Goal: Task Accomplishment & Management: Complete application form

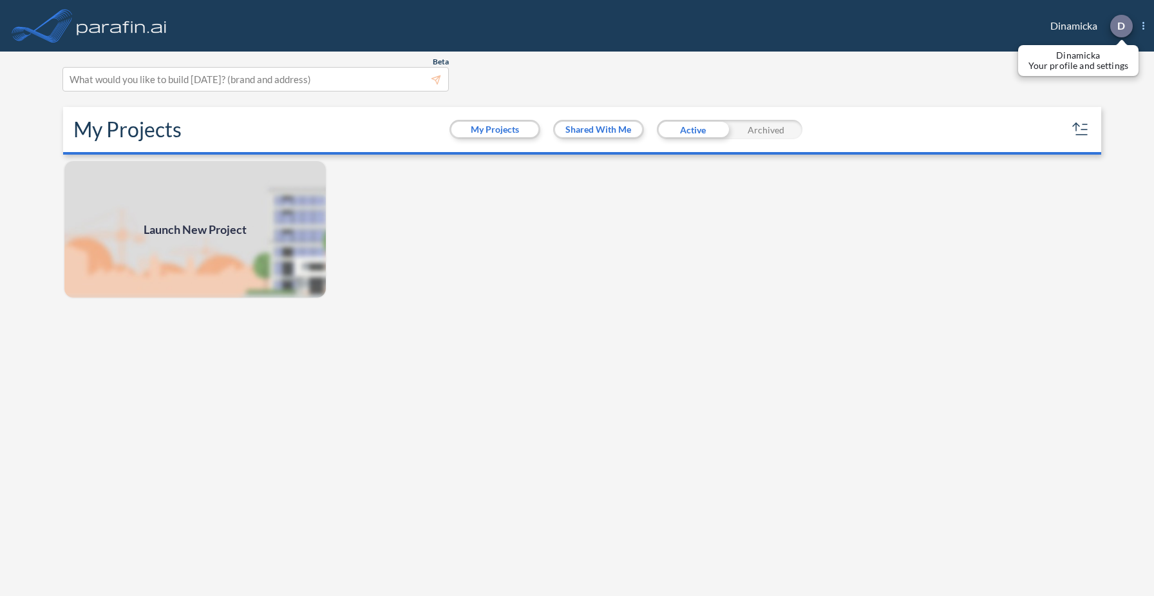
click at [1130, 23] on div at bounding box center [1121, 26] width 23 height 23
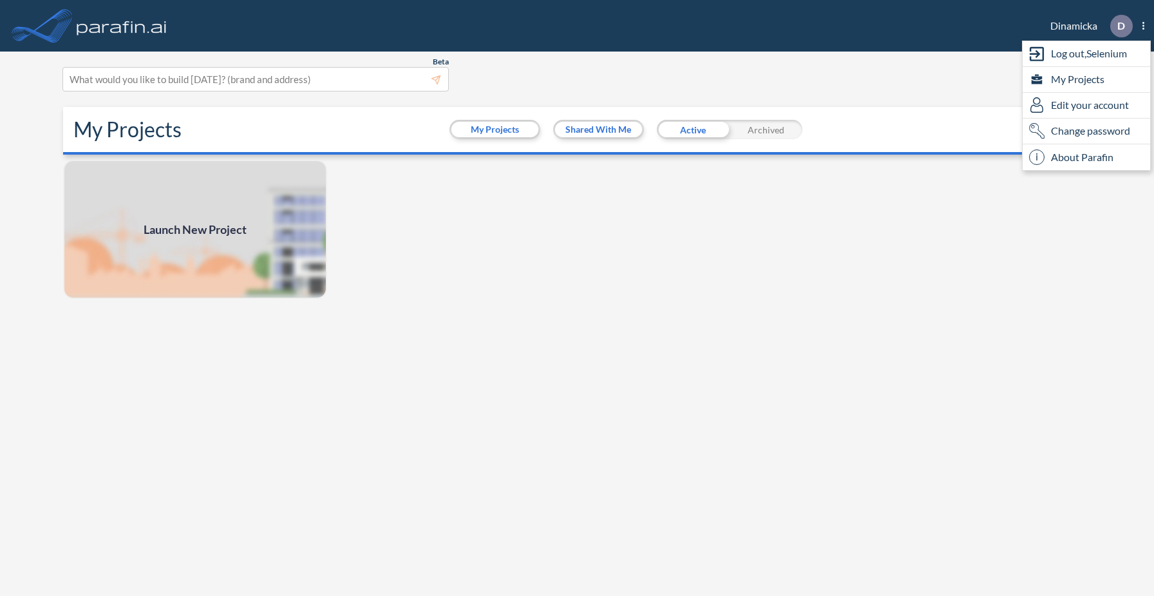
click at [787, 289] on div "Launch New Project" at bounding box center [577, 379] width 1039 height 439
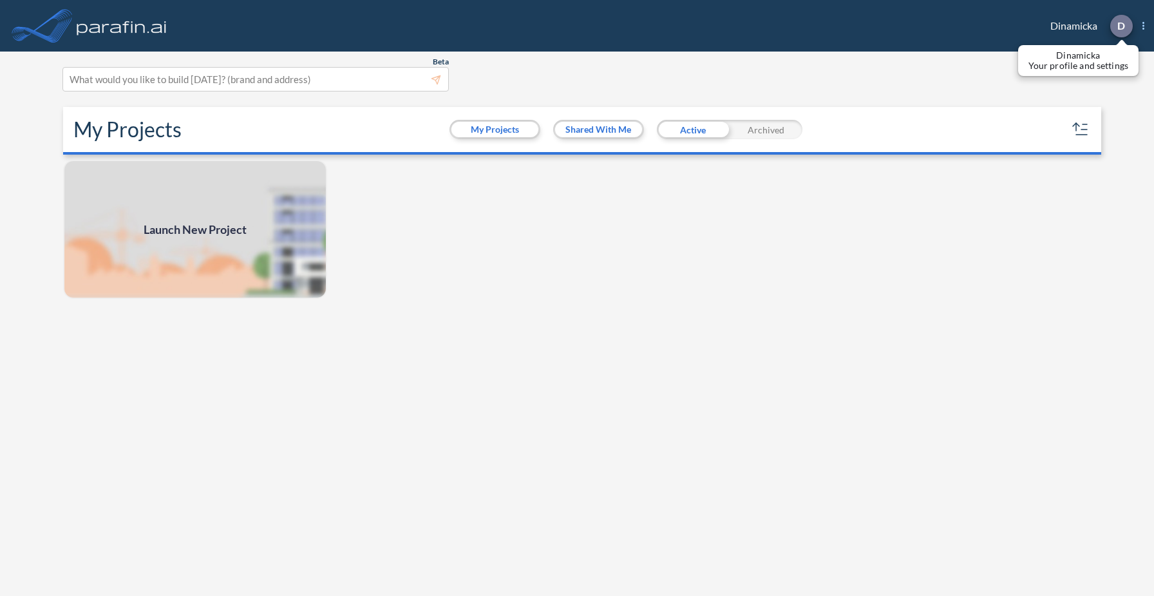
click at [1120, 29] on p "D" at bounding box center [1122, 26] width 8 height 12
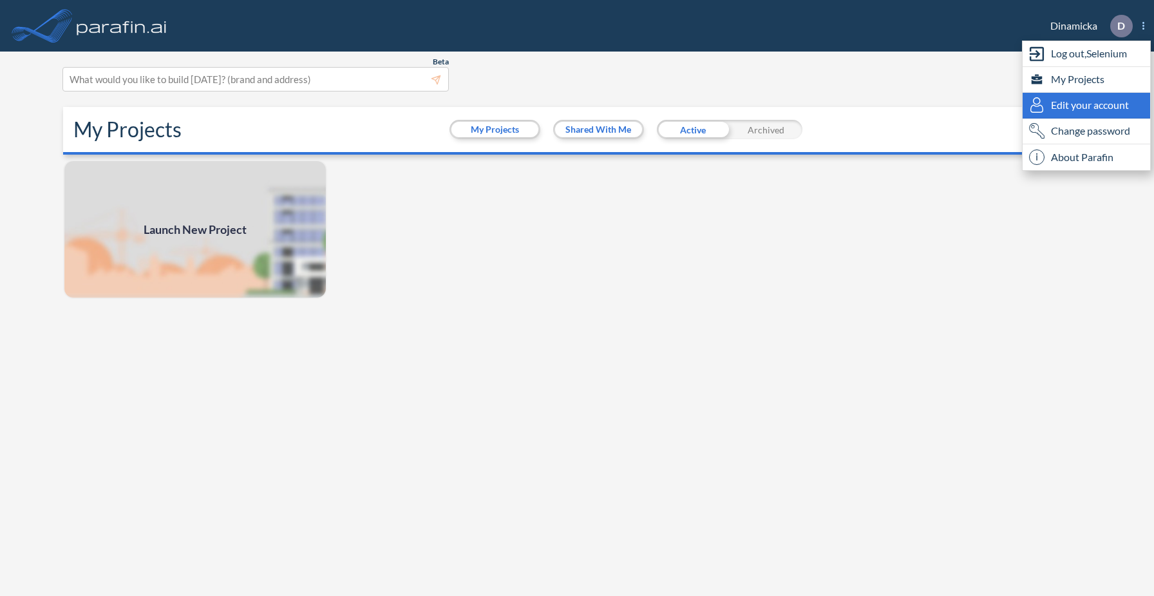
click at [1089, 108] on span "Edit your account" at bounding box center [1090, 104] width 78 height 15
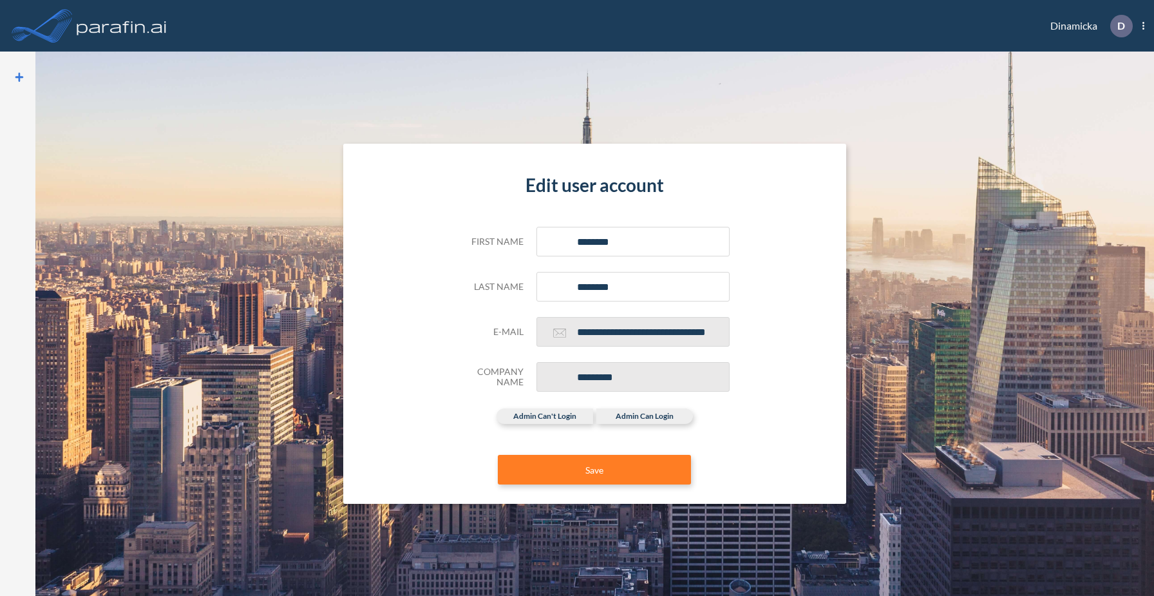
click at [375, 100] on section "**********" at bounding box center [594, 324] width 1119 height 544
click at [122, 19] on img at bounding box center [121, 26] width 95 height 26
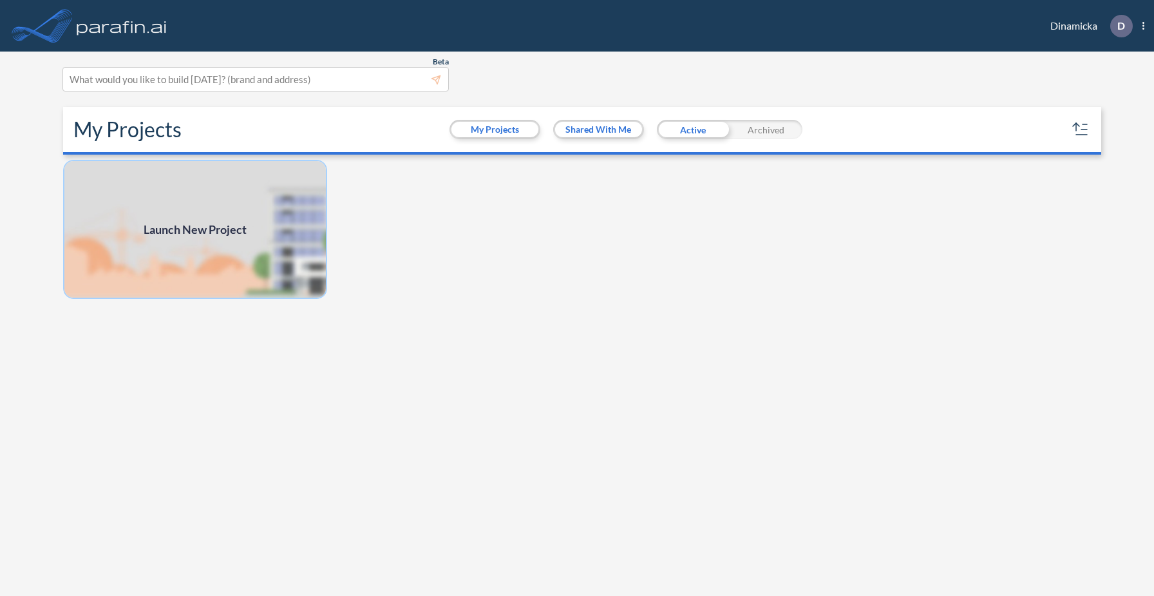
click at [249, 269] on img at bounding box center [195, 229] width 264 height 139
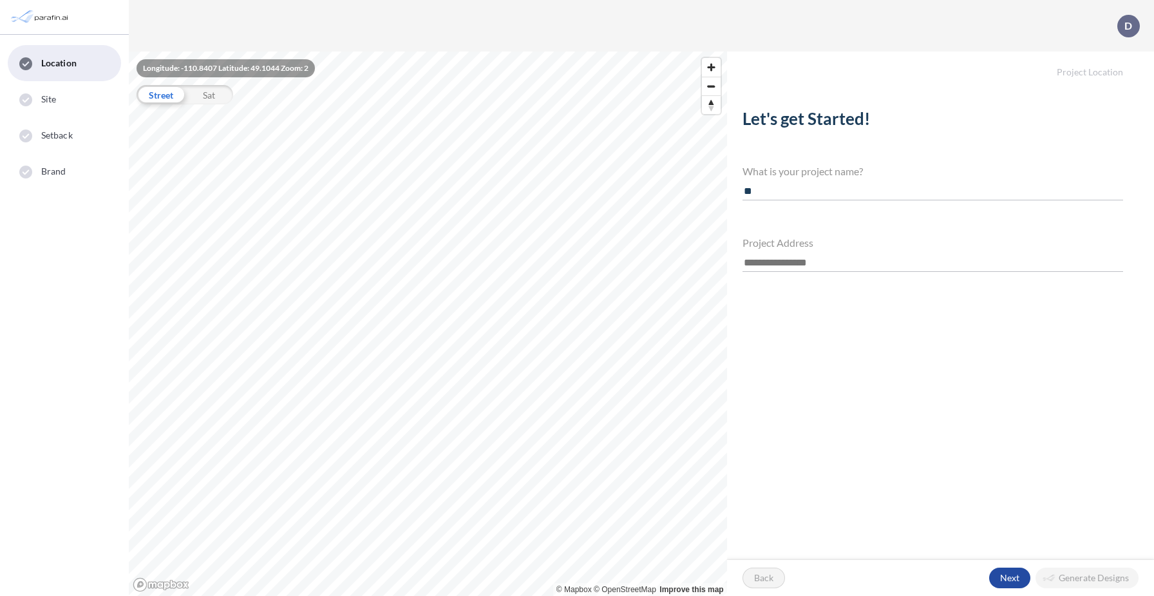
type input "*"
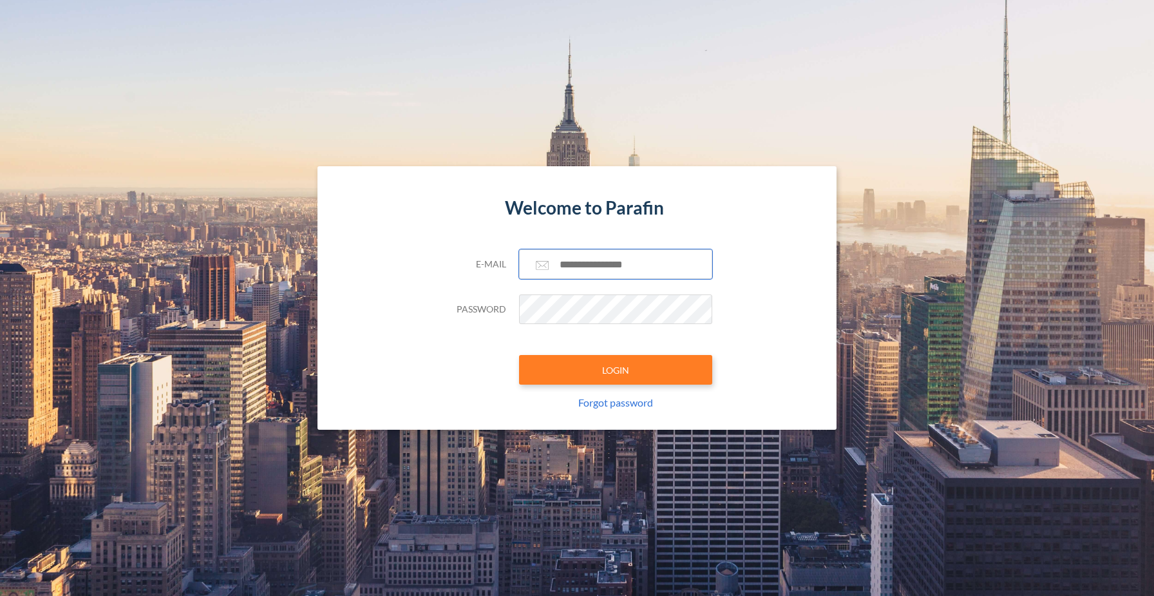
click at [616, 259] on input "text" at bounding box center [615, 264] width 193 height 30
type input "**********"
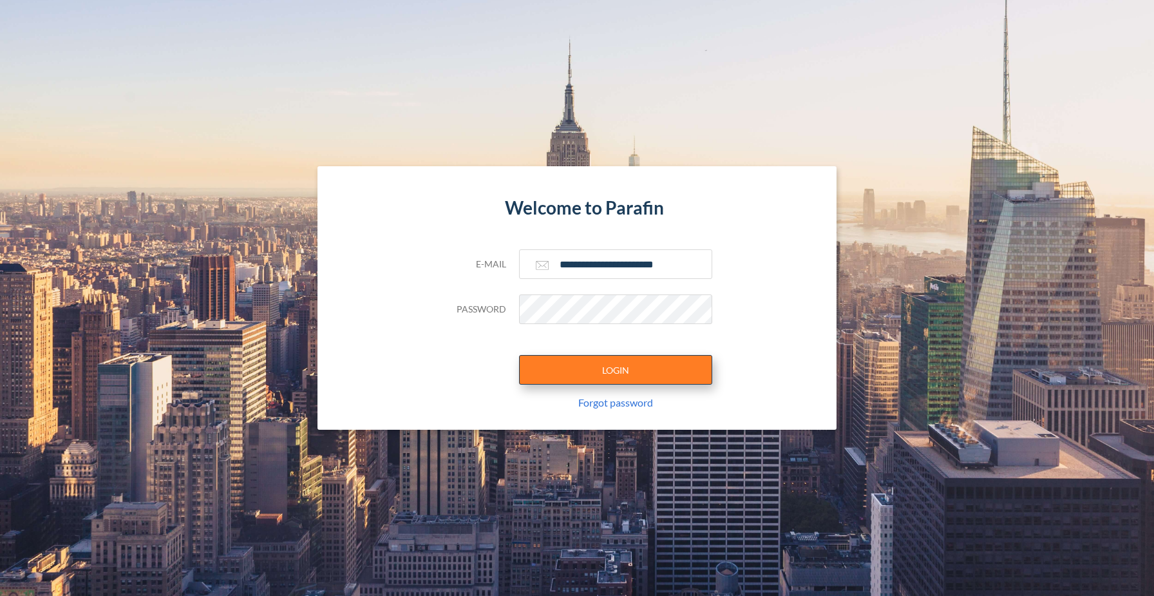
click at [625, 370] on button "LOGIN" at bounding box center [615, 370] width 193 height 30
